Goal: Task Accomplishment & Management: Manage account settings

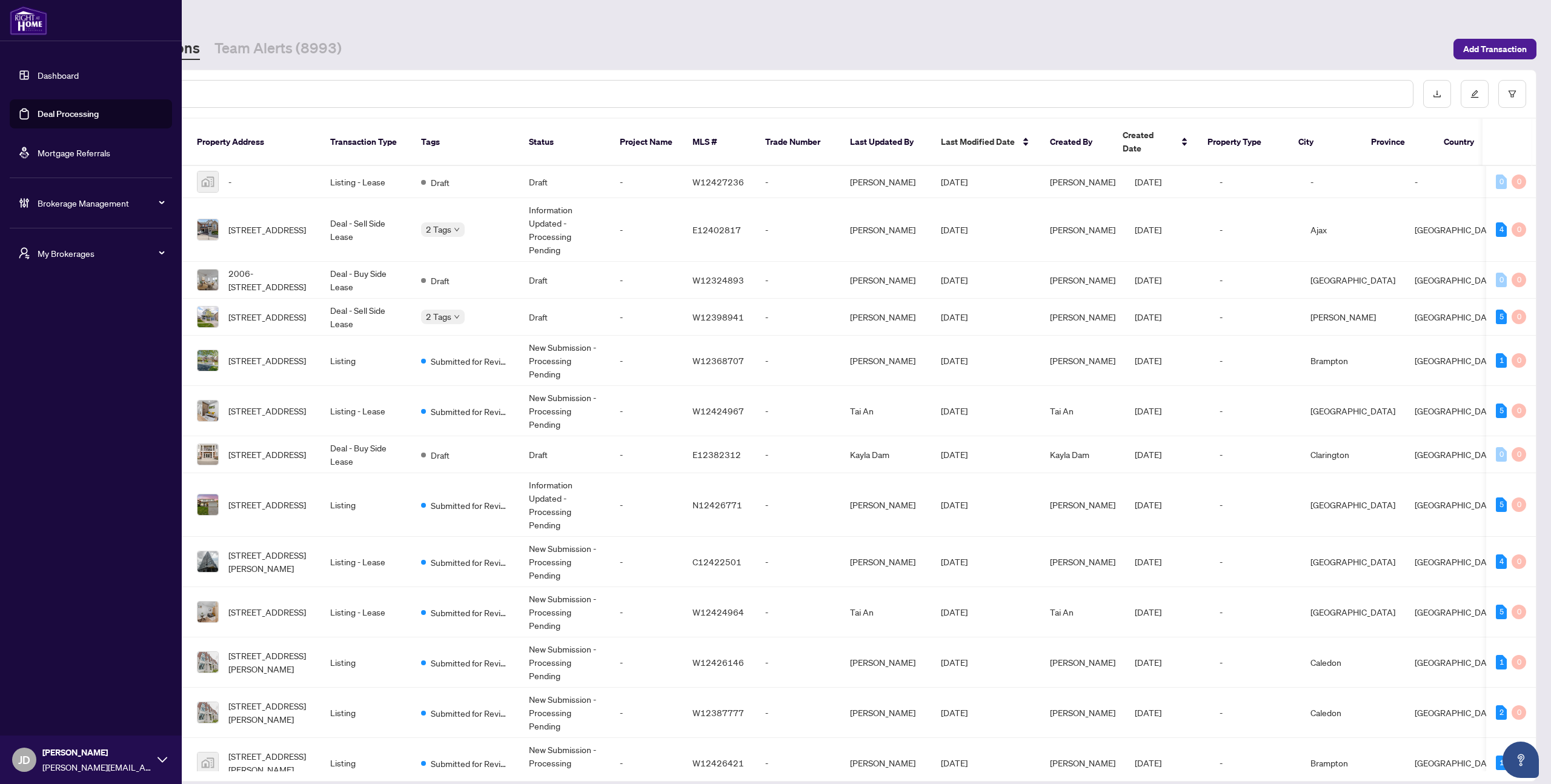
click at [104, 198] on span "Brokerage Management" at bounding box center [101, 203] width 126 height 13
click at [50, 436] on link "Manage Agents" at bounding box center [55, 440] width 60 height 11
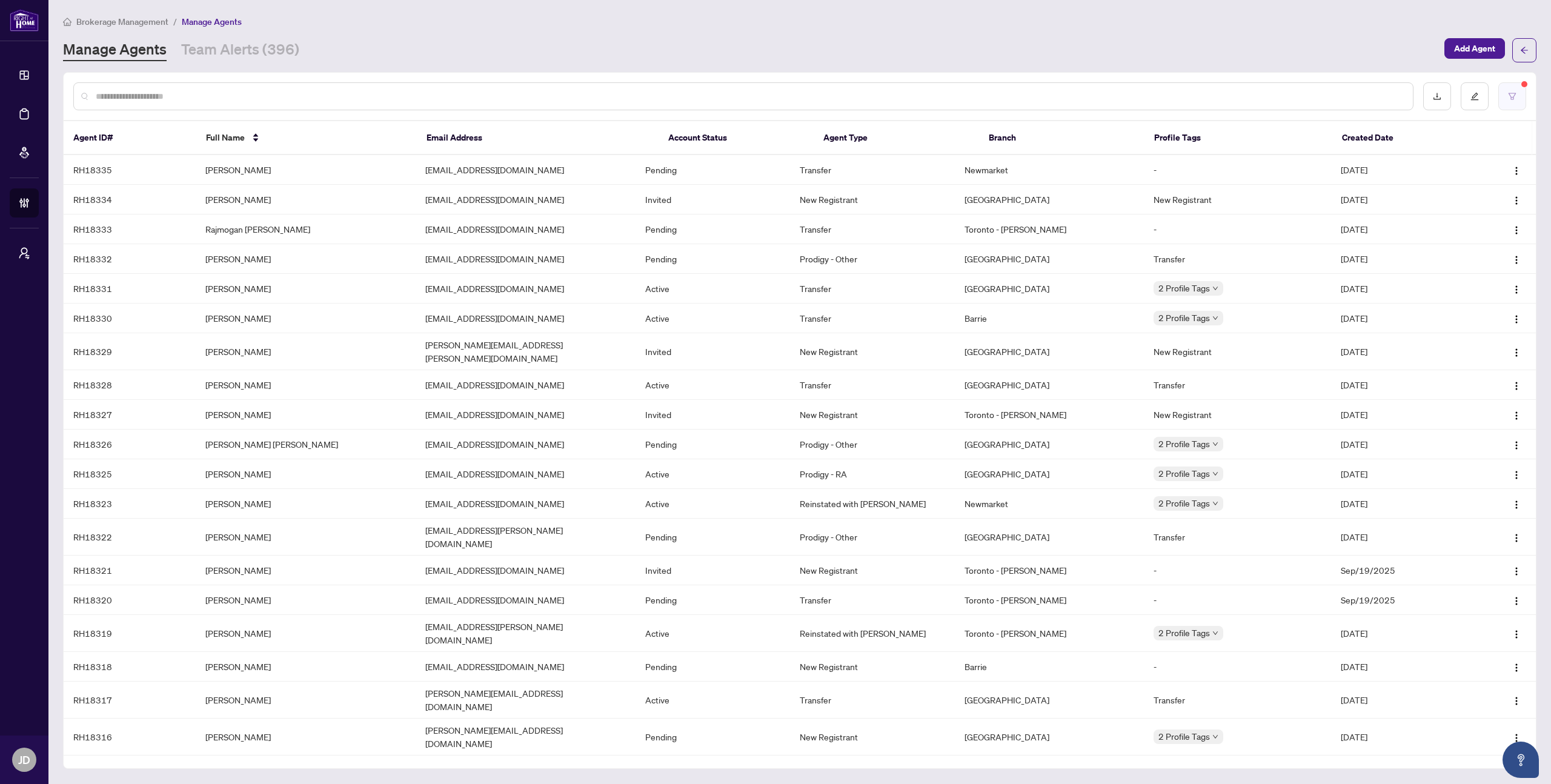
click at [1505, 93] on button "button" at bounding box center [1513, 96] width 28 height 28
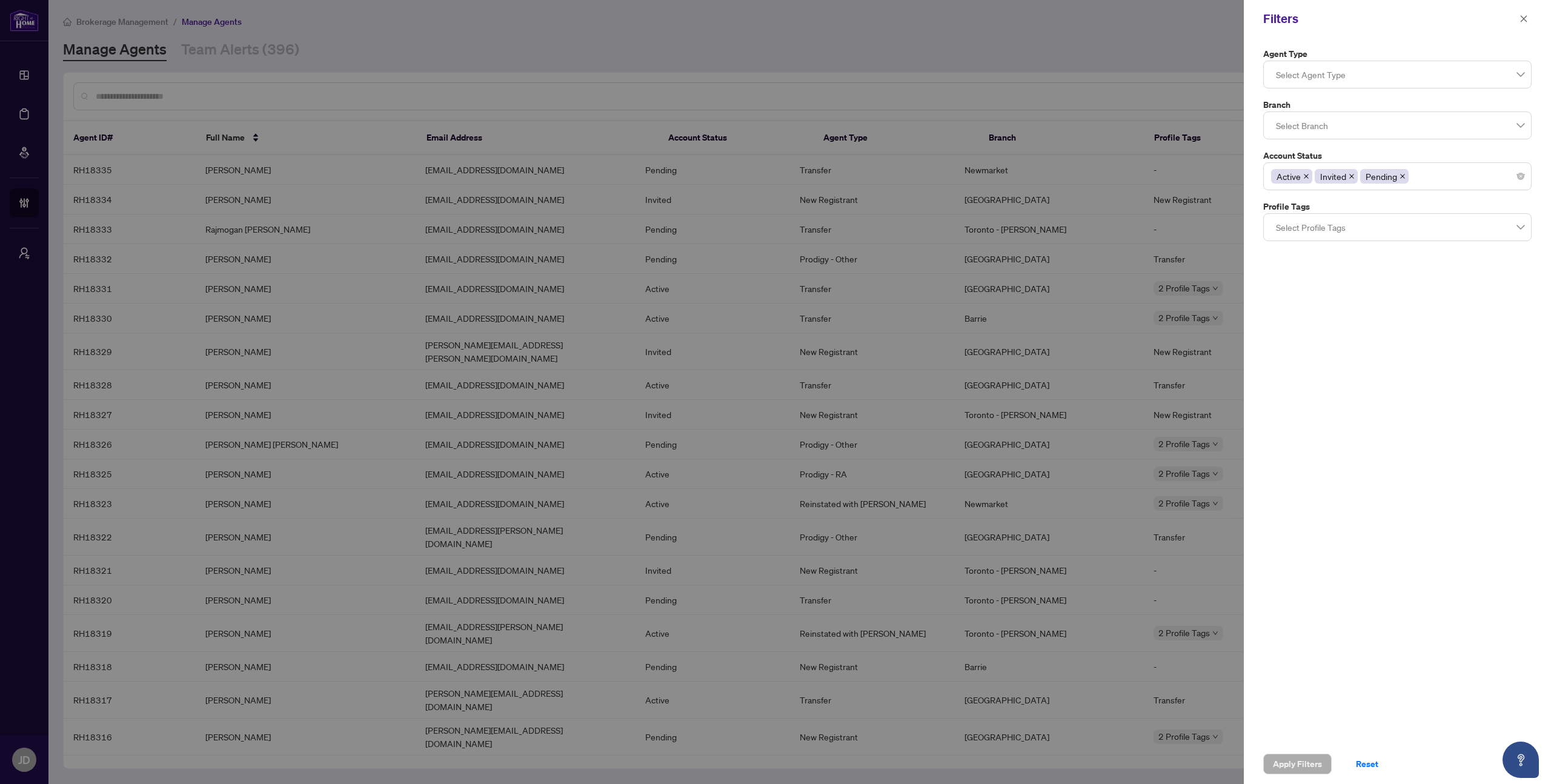
click at [1352, 77] on div at bounding box center [1398, 74] width 253 height 21
click at [1342, 179] on div "Prodigy - TP" at bounding box center [1397, 172] width 249 height 13
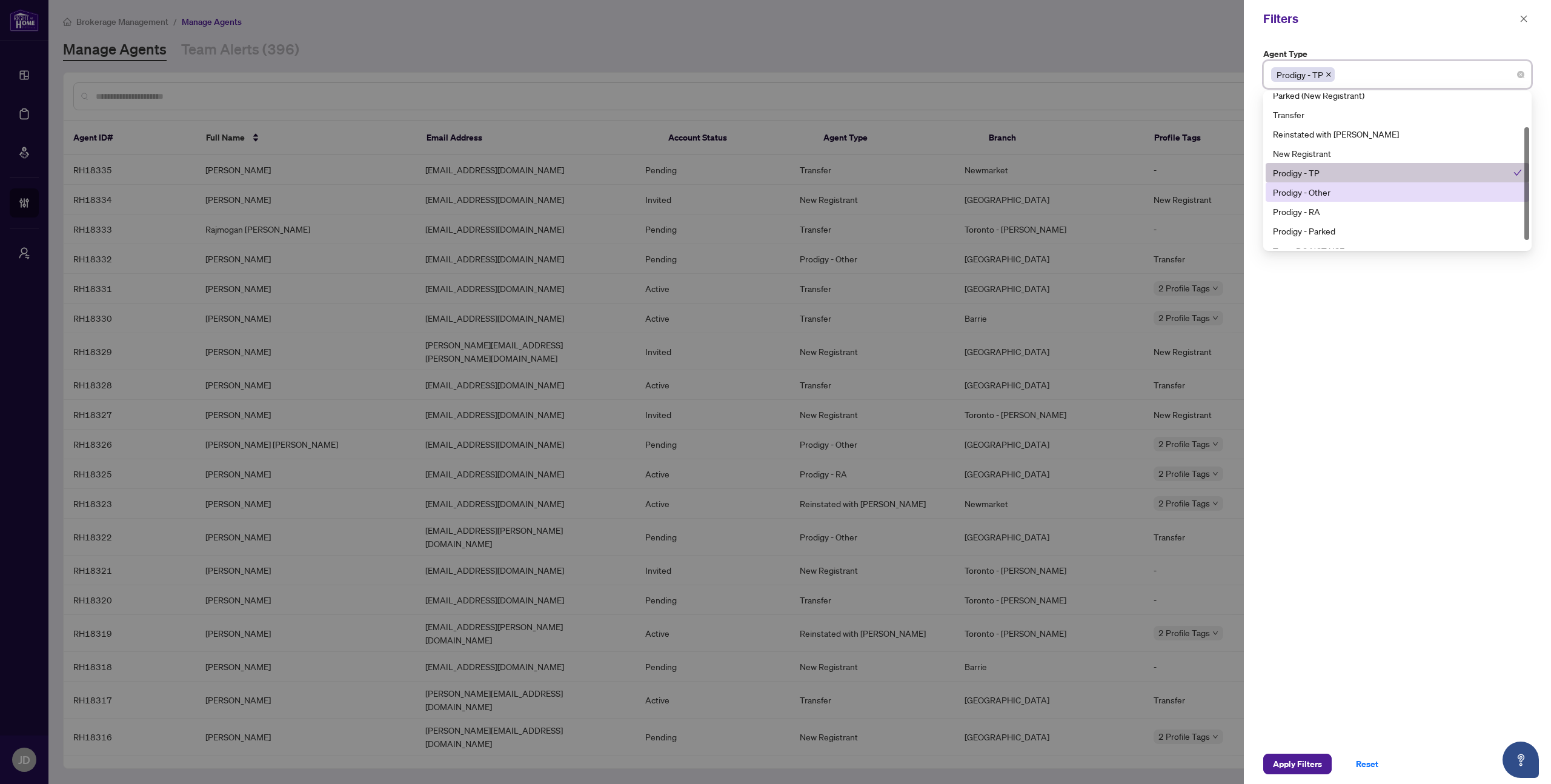
click at [1338, 191] on div "Prodigy - Other" at bounding box center [1397, 192] width 249 height 13
click at [1333, 206] on div "Prodigy - RA" at bounding box center [1397, 212] width 249 height 13
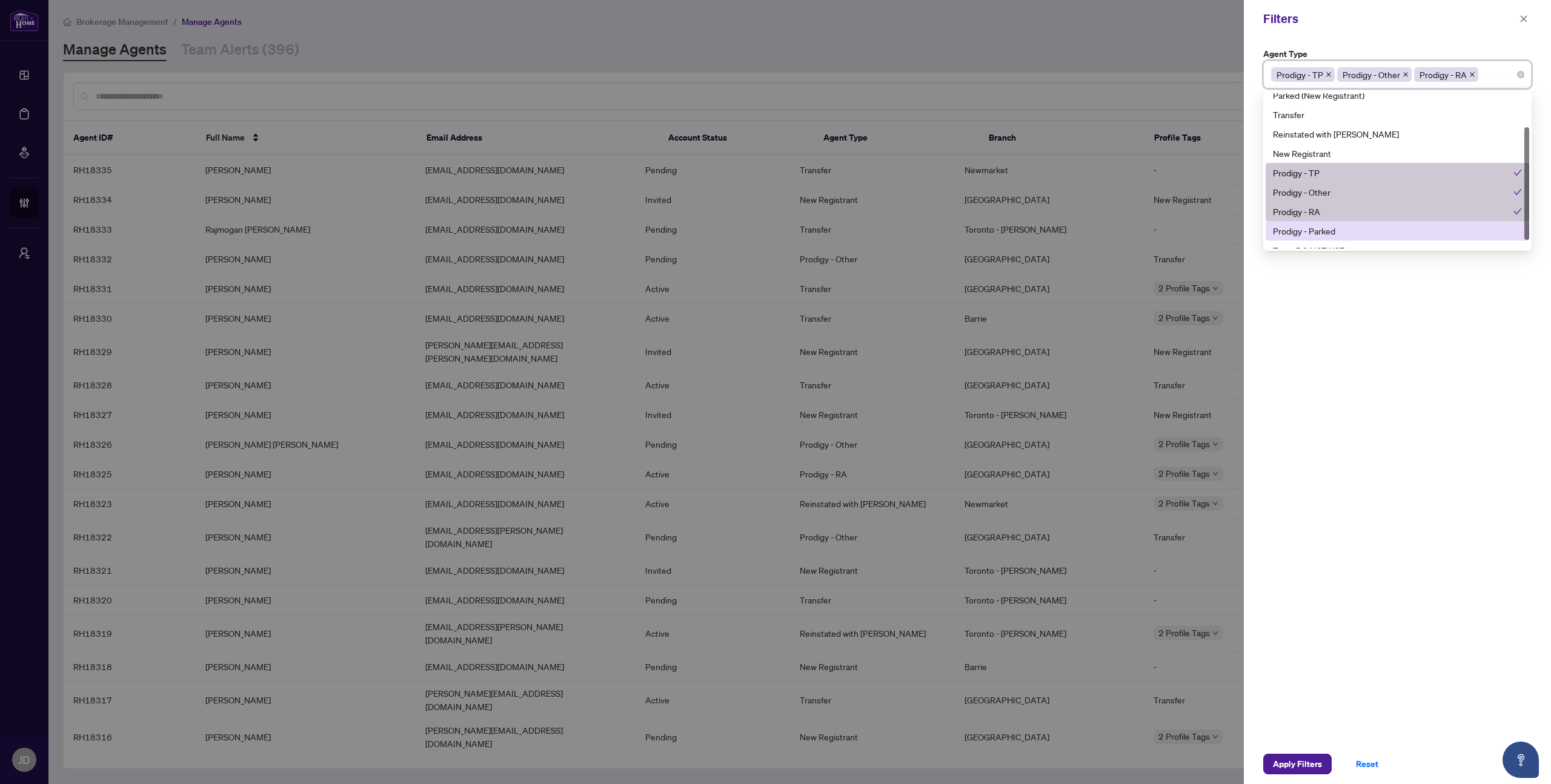
click at [1338, 228] on div "Prodigy - Parked" at bounding box center [1397, 231] width 249 height 13
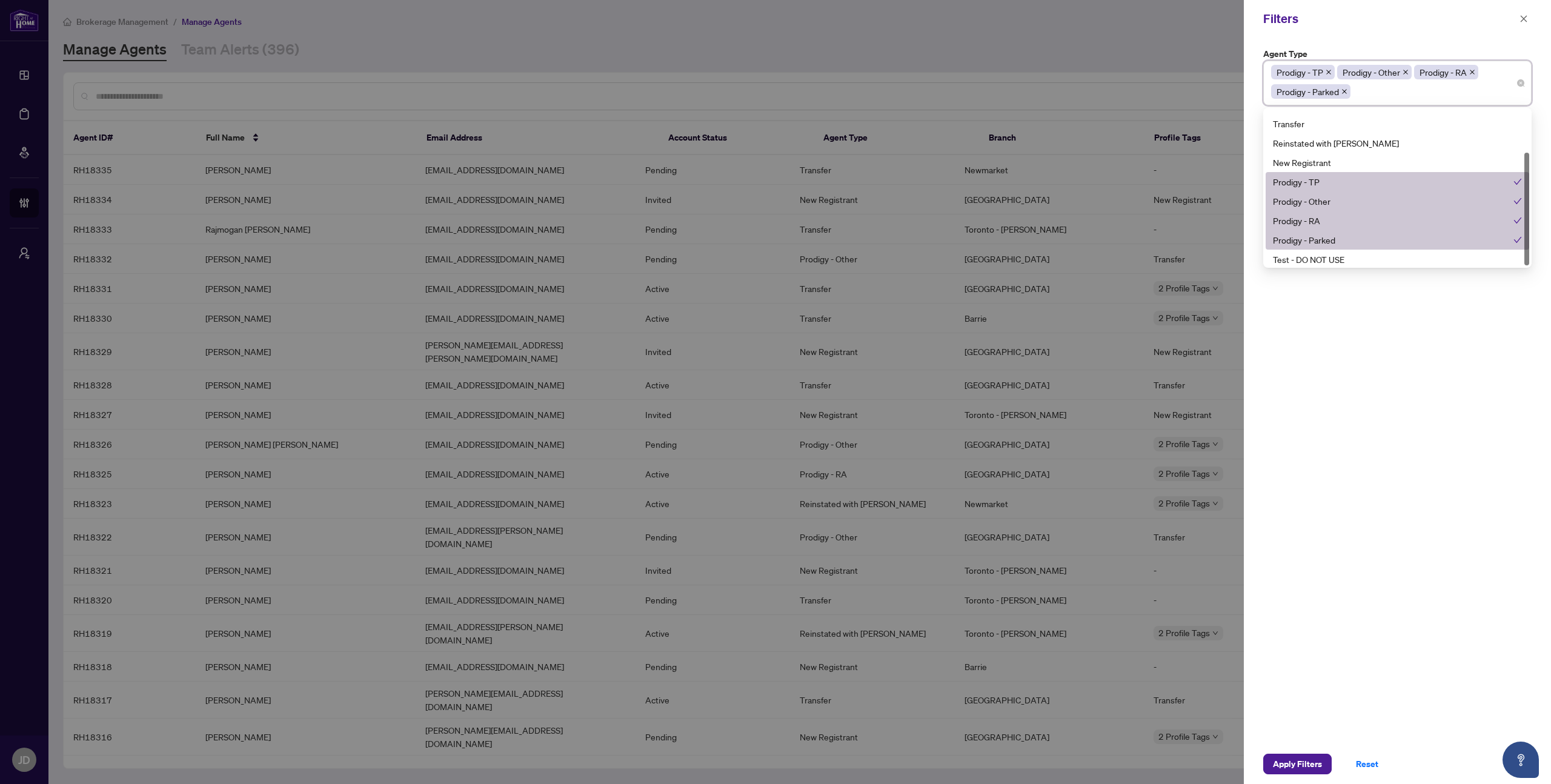
scroll to position [58, 0]
click at [1395, 316] on div "Agent Type Prodigy - TP Prodigy - Other Prodigy - RA Prodigy - Parked 13 14 Par…" at bounding box center [1397, 391] width 307 height 706
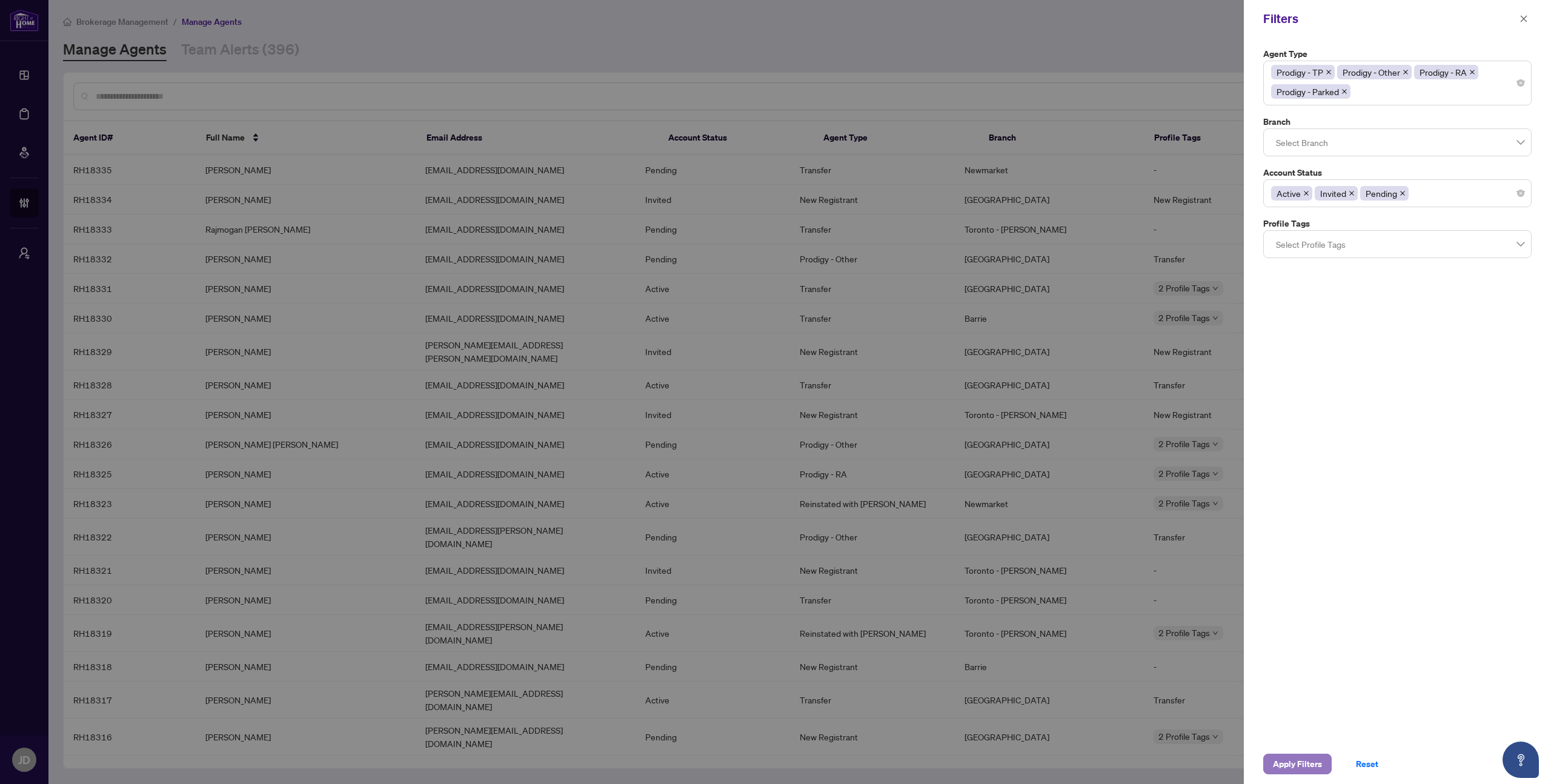
click at [1283, 761] on span "Apply Filters" at bounding box center [1297, 764] width 49 height 19
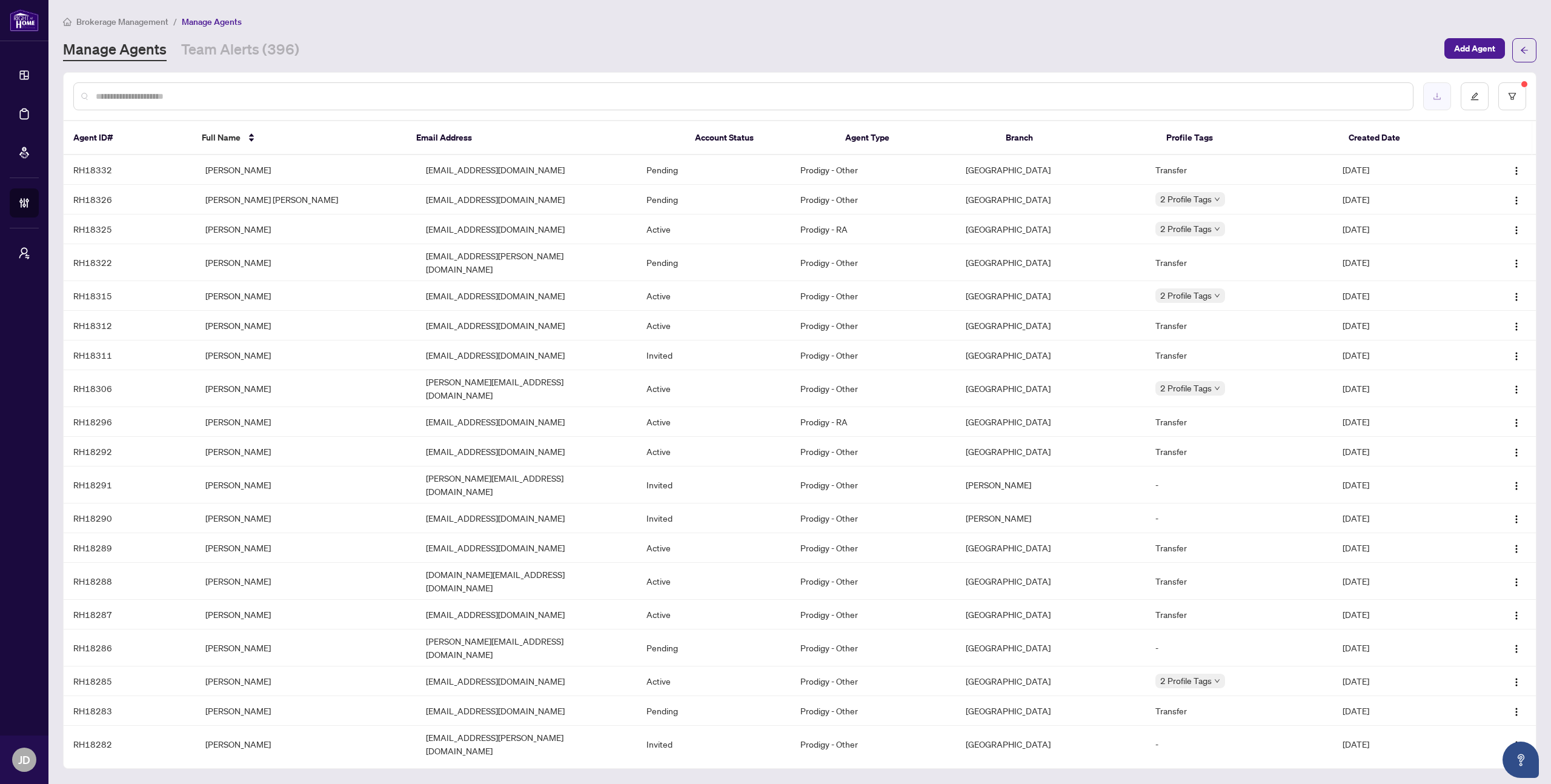
click at [1438, 98] on icon "download" at bounding box center [1436, 96] width 8 height 8
click at [1510, 102] on button "button" at bounding box center [1513, 96] width 28 height 28
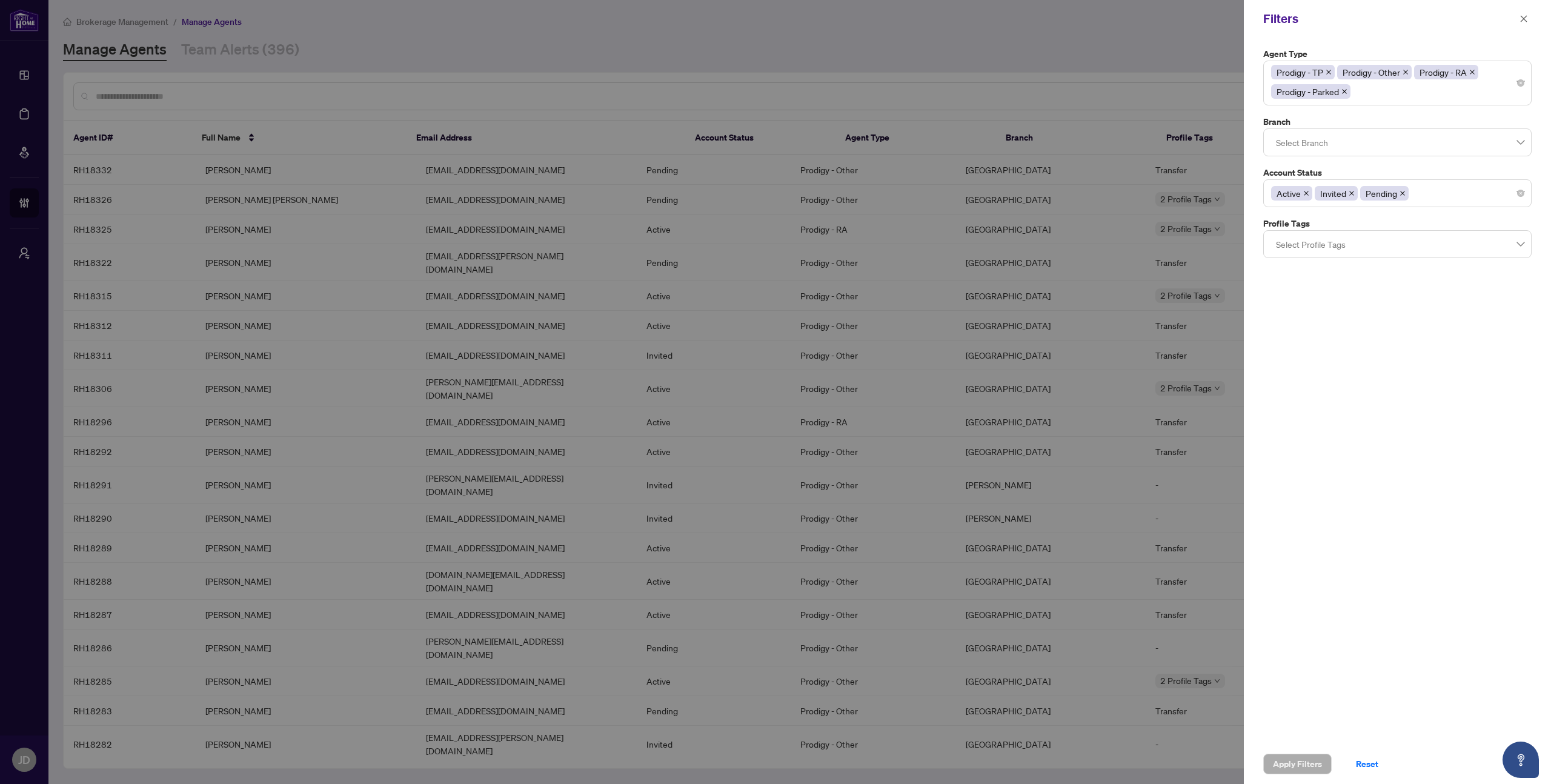
click at [1348, 94] on icon "close" at bounding box center [1345, 92] width 6 height 6
click at [1331, 75] on icon "close" at bounding box center [1328, 75] width 6 height 6
click at [1333, 75] on span "Prodigy - Other" at bounding box center [1305, 75] width 58 height 13
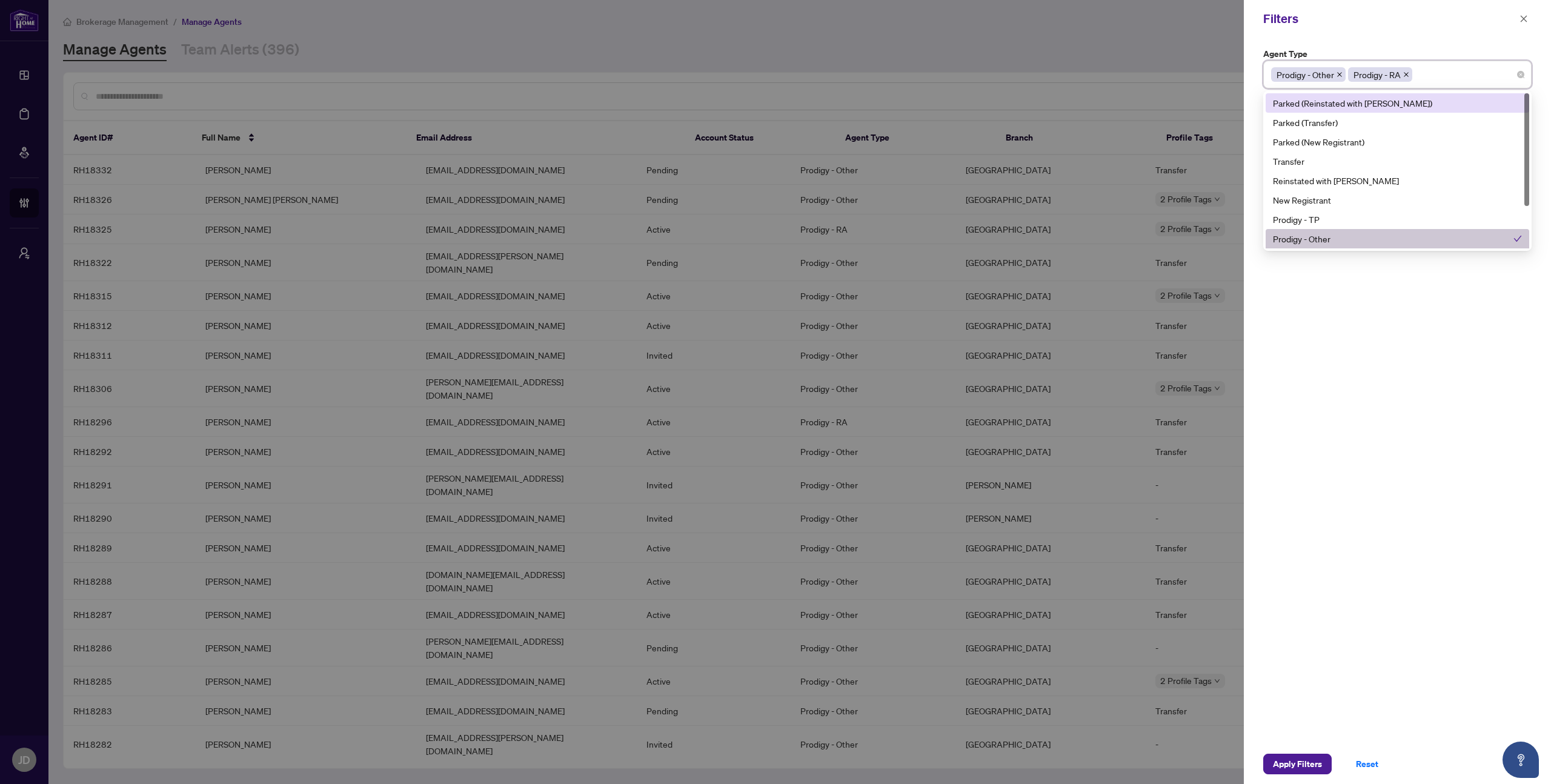
click at [1341, 75] on icon "close" at bounding box center [1339, 74] width 5 height 5
click at [1334, 75] on span "Prodigy - RA" at bounding box center [1303, 75] width 64 height 15
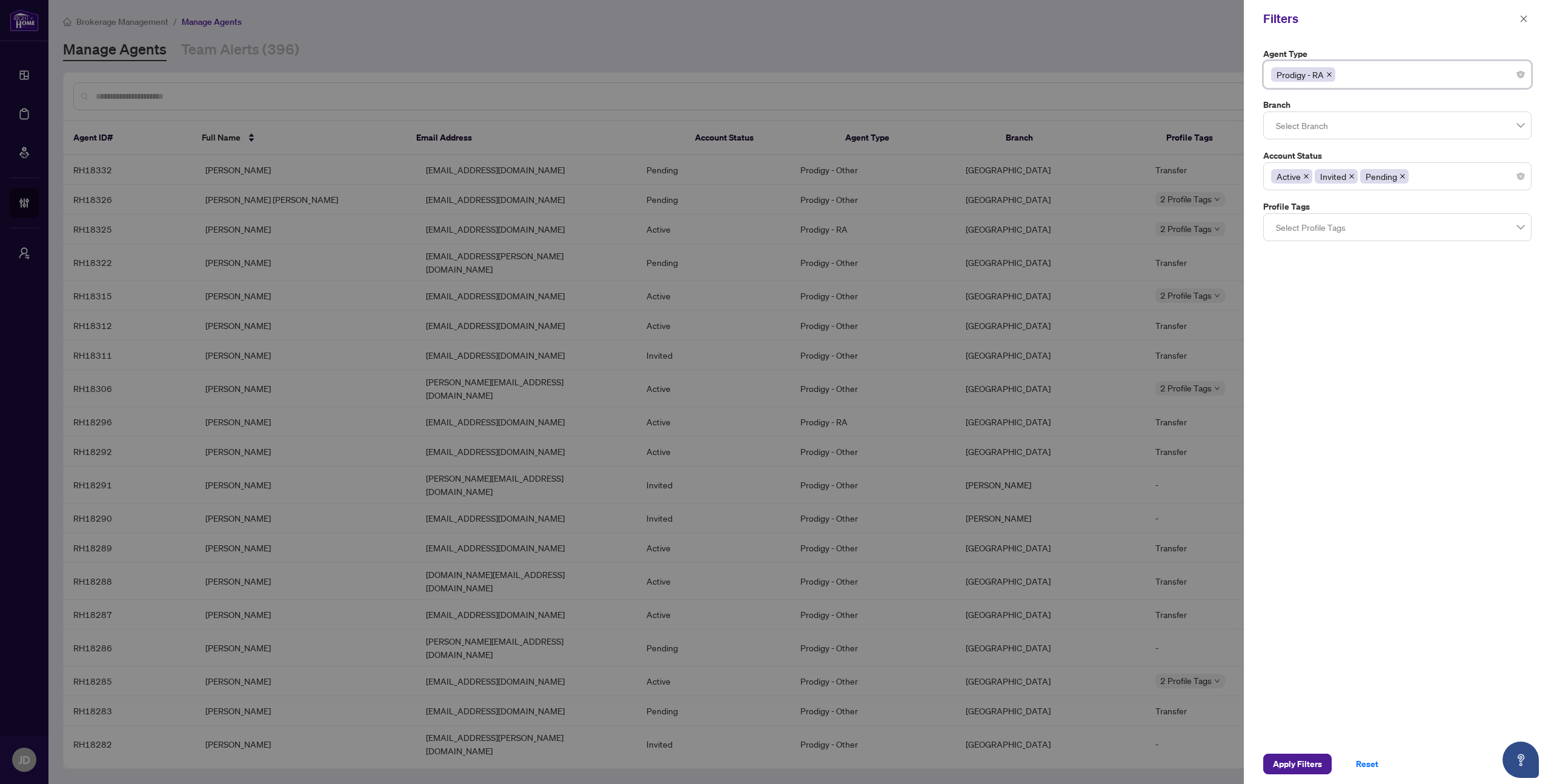
click at [1332, 73] on icon "close" at bounding box center [1329, 75] width 6 height 6
click at [1184, 44] on div at bounding box center [775, 392] width 1551 height 784
click at [1299, 762] on span "Apply Filters" at bounding box center [1297, 764] width 49 height 19
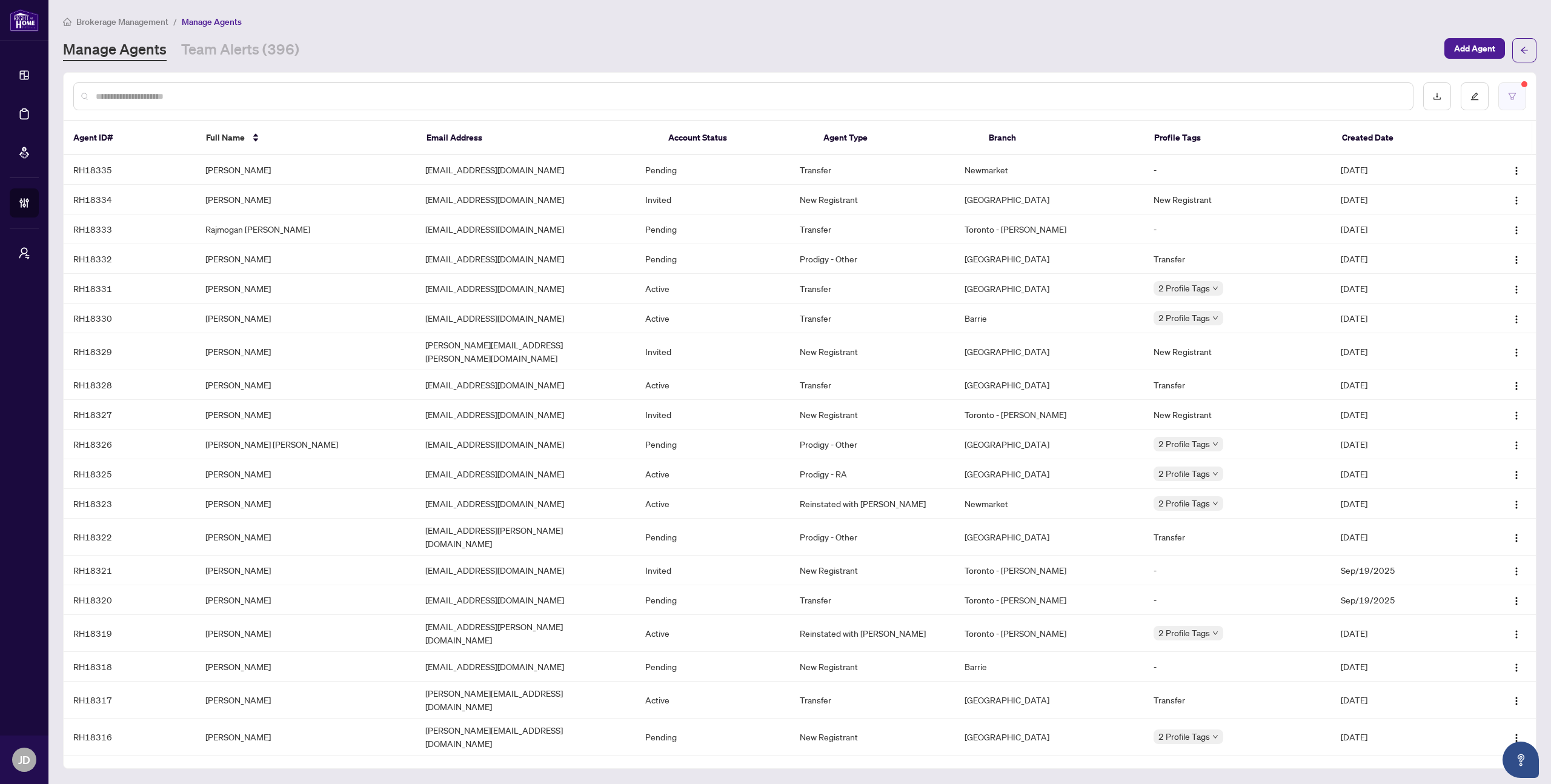
click at [1510, 98] on icon "filter" at bounding box center [1512, 96] width 8 height 8
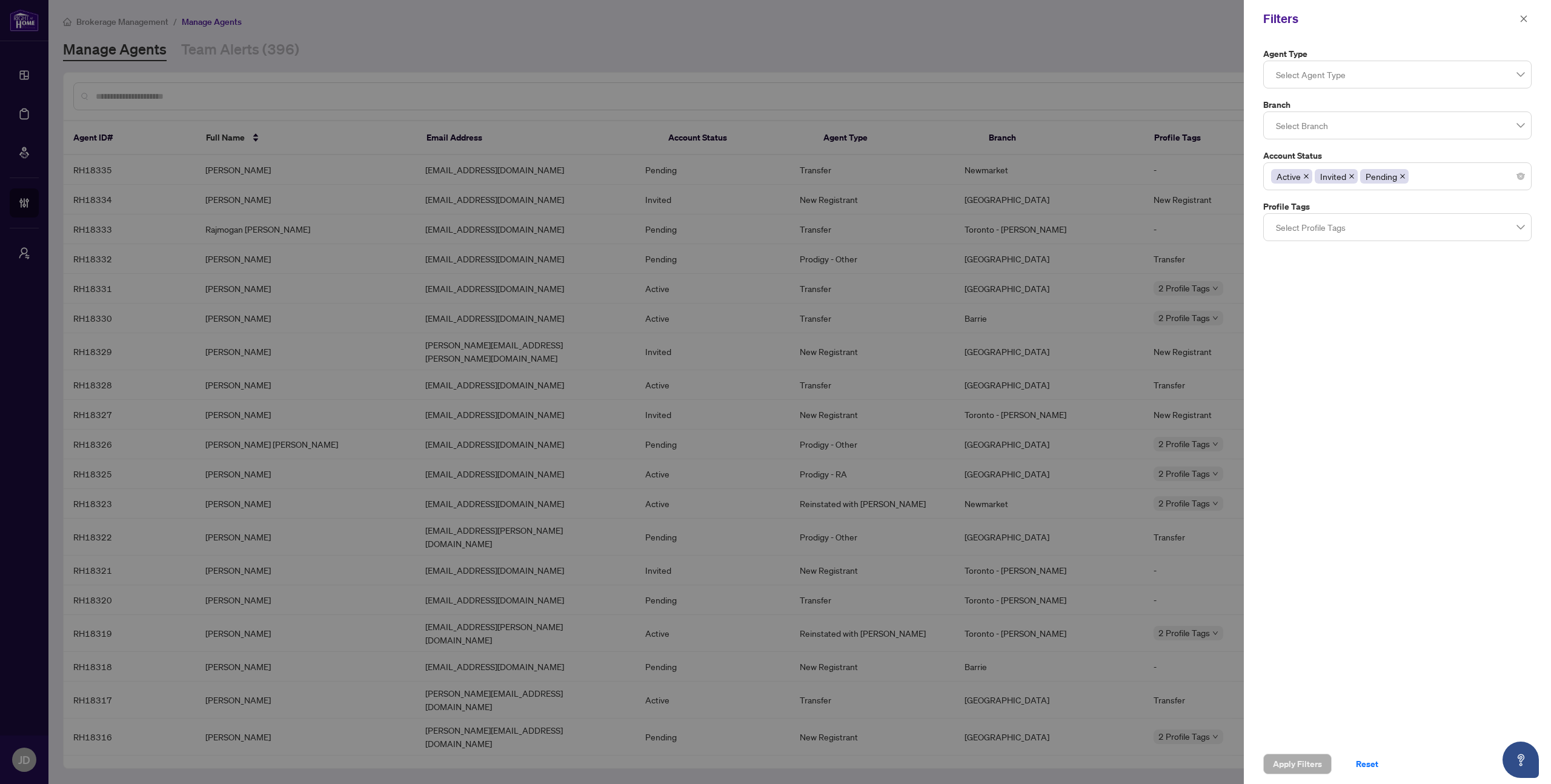
click at [1351, 175] on icon "close" at bounding box center [1351, 176] width 5 height 5
click at [1356, 176] on icon "close" at bounding box center [1357, 176] width 6 height 6
click at [1301, 760] on span "Apply Filters" at bounding box center [1297, 764] width 49 height 19
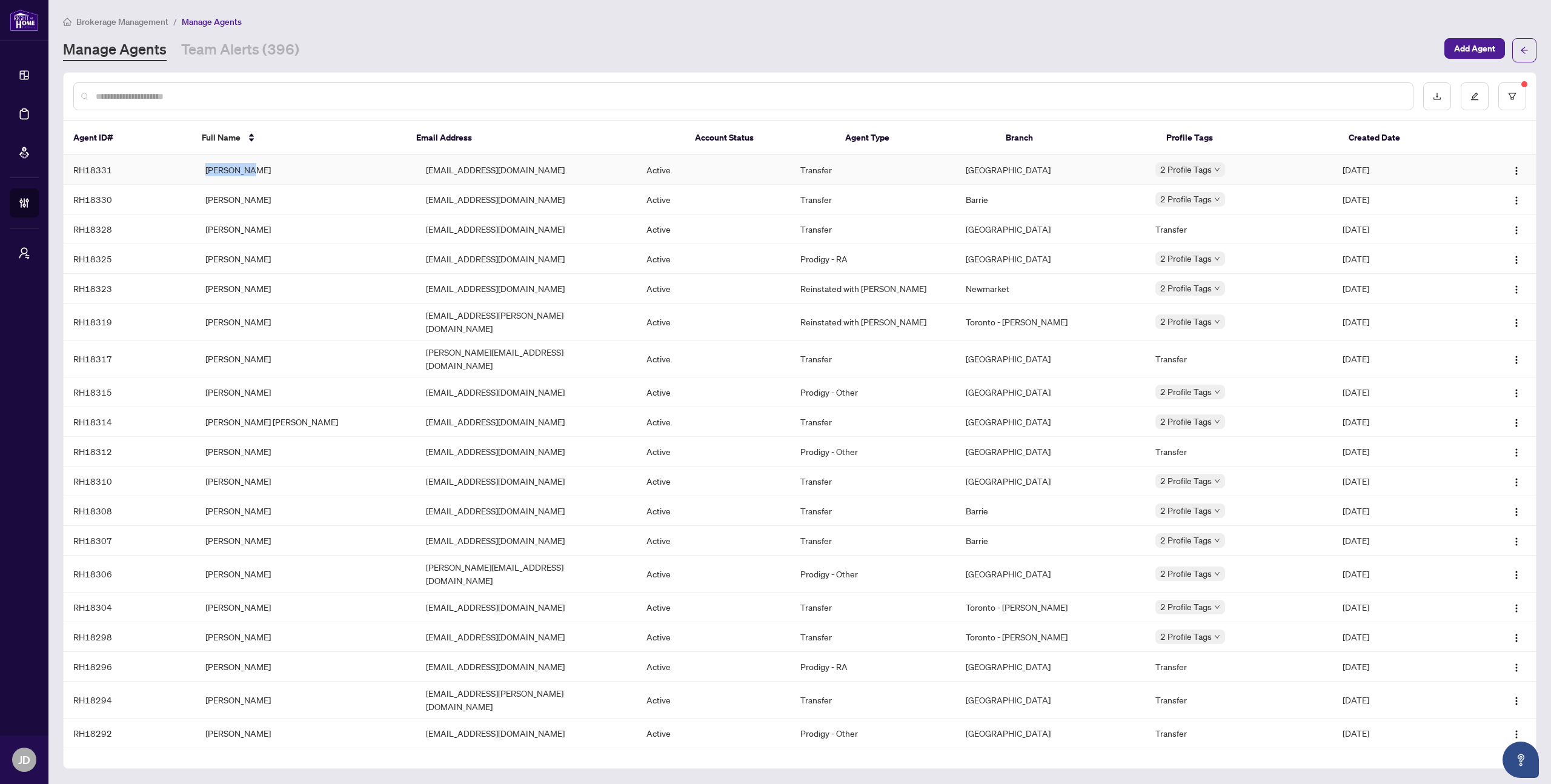
drag, startPoint x: 197, startPoint y: 166, endPoint x: 248, endPoint y: 174, distance: 51.6
click at [248, 174] on td "[PERSON_NAME]" at bounding box center [306, 170] width 220 height 30
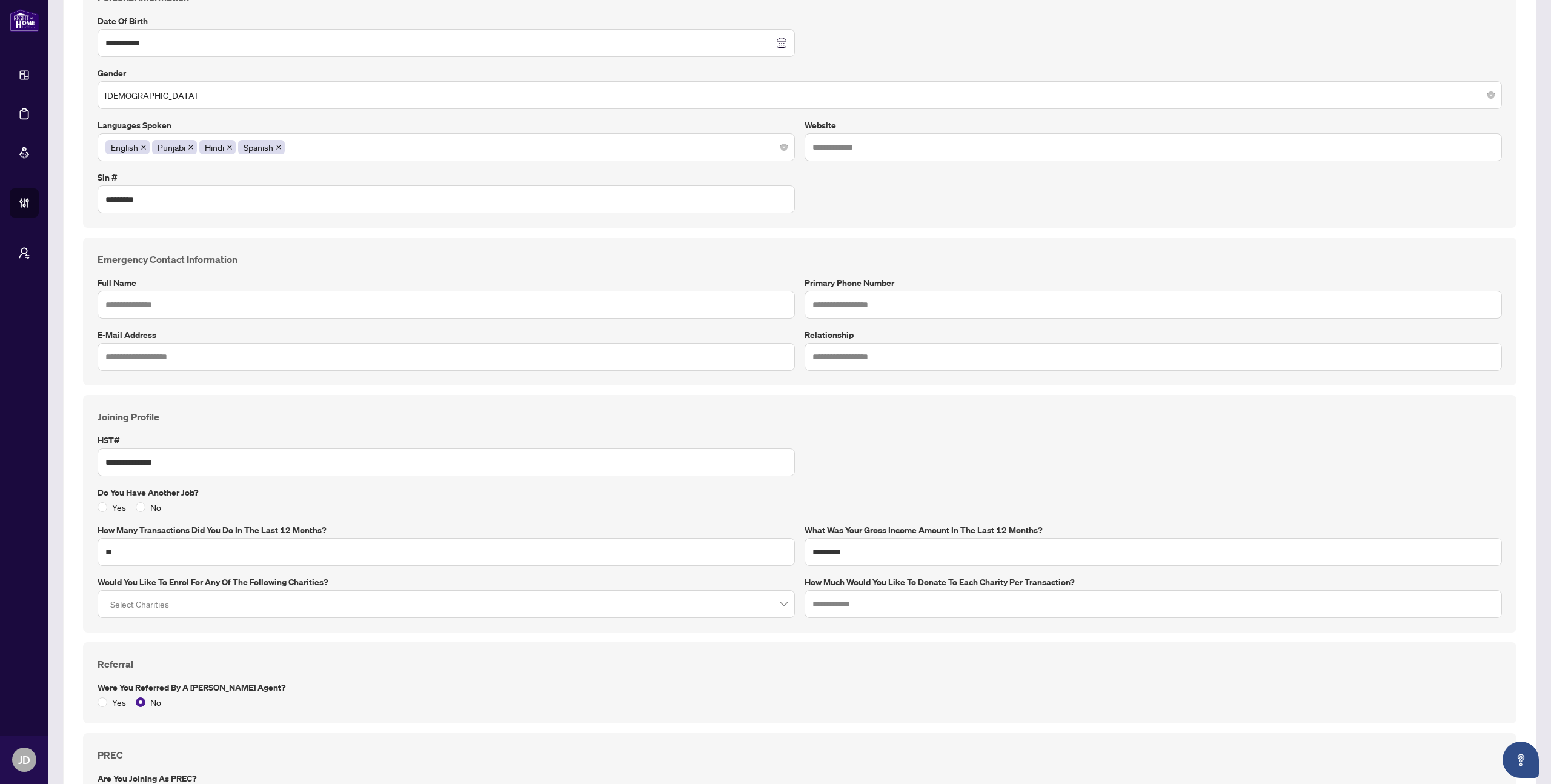
scroll to position [463, 0]
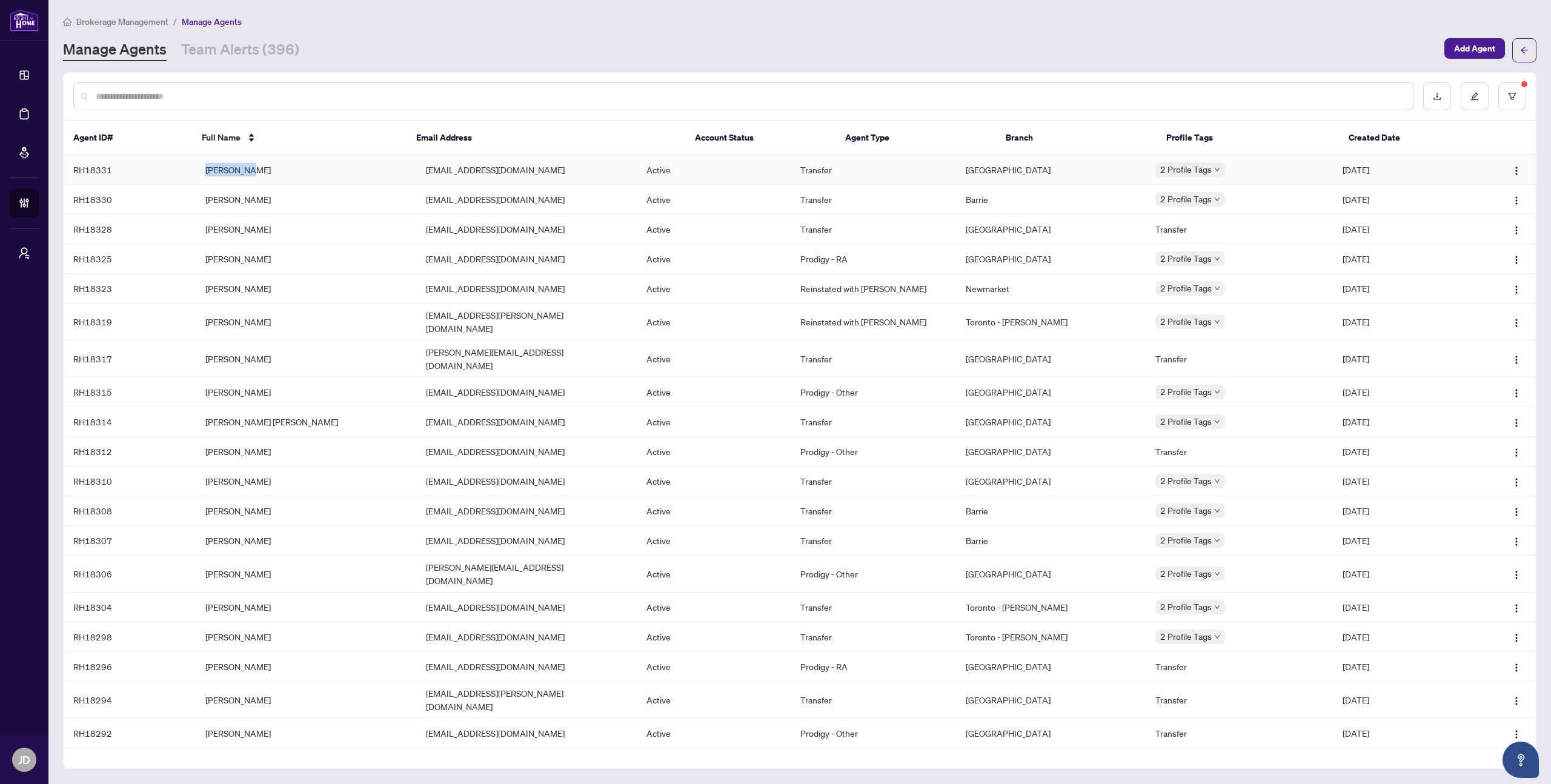
drag, startPoint x: 201, startPoint y: 176, endPoint x: 237, endPoint y: 176, distance: 36.0
click at [237, 176] on td "[PERSON_NAME]" at bounding box center [306, 170] width 220 height 30
